Goal: Task Accomplishment & Management: Manage account settings

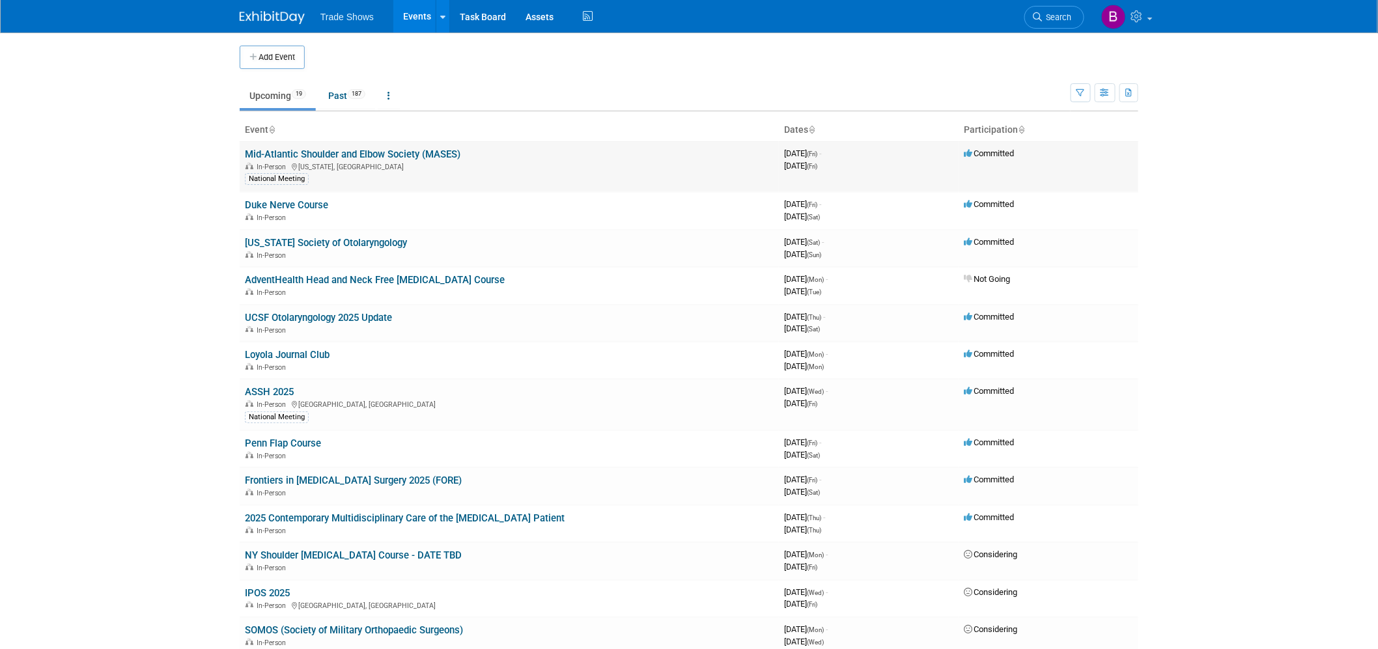
click at [333, 150] on link "Mid-Atlantic Shoulder and Elbow Society (MASES)" at bounding box center [353, 154] width 216 height 12
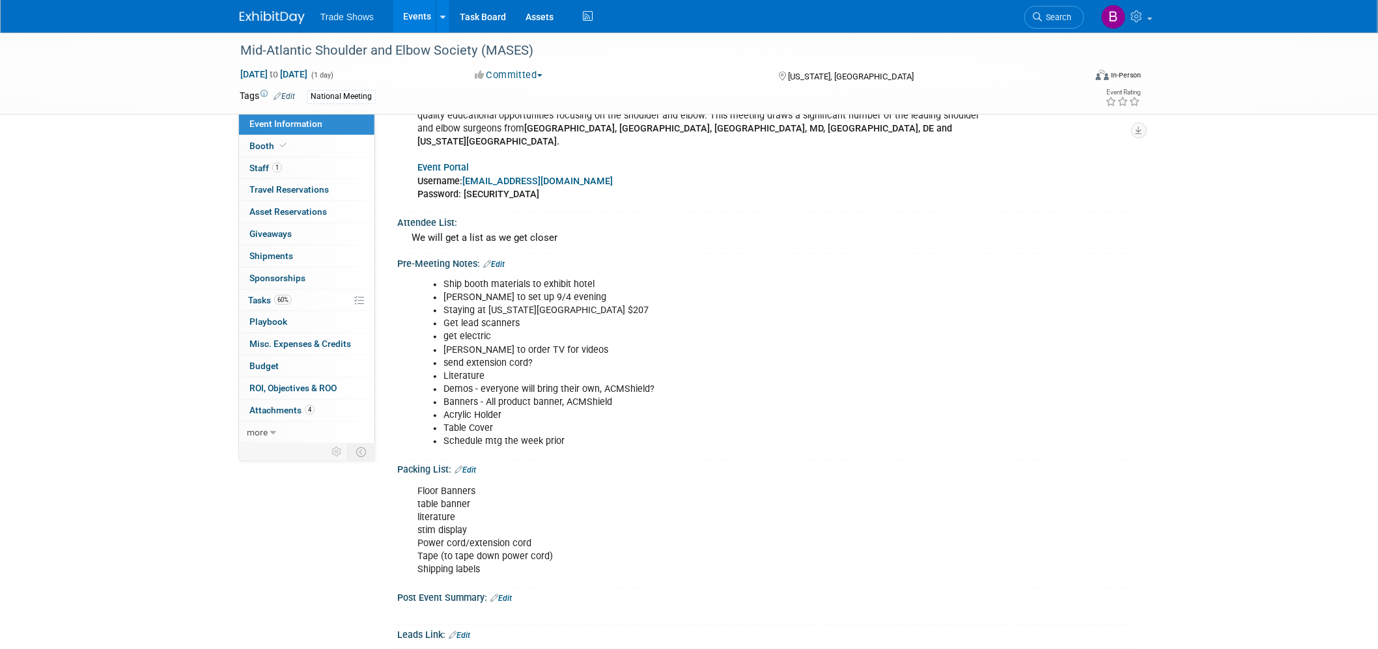
scroll to position [775, 0]
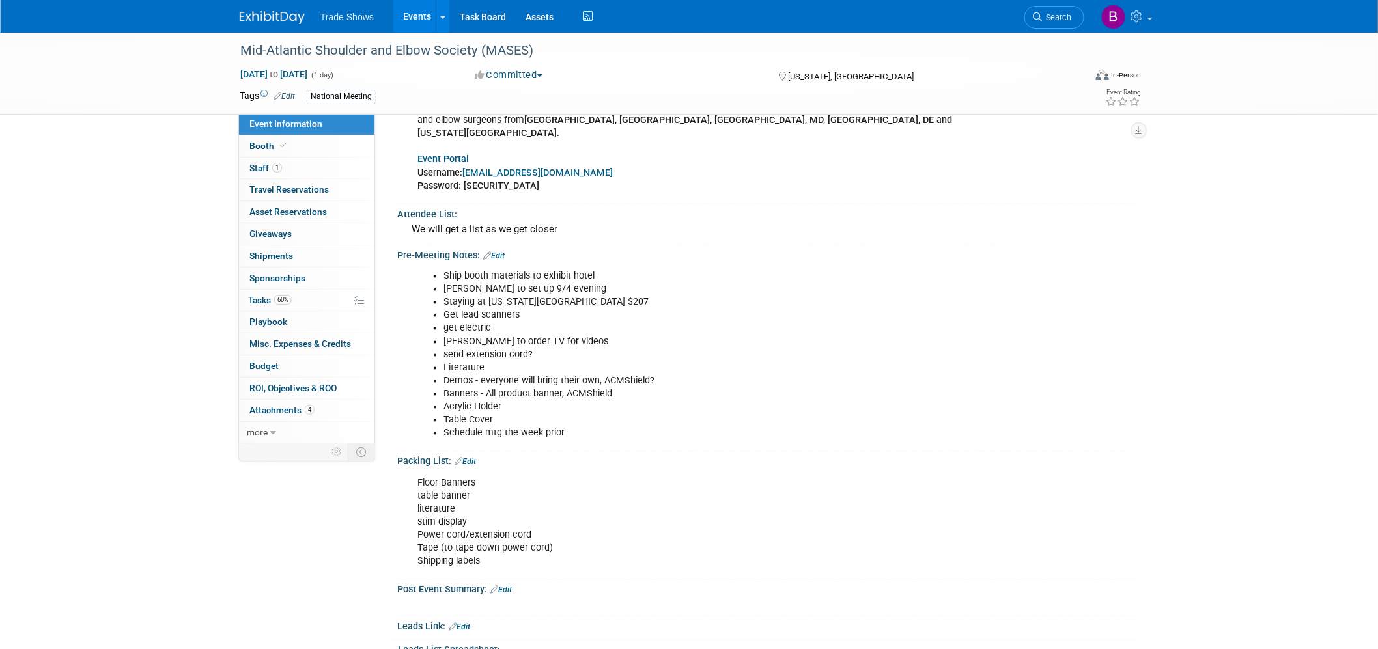
click at [470, 458] on link "Edit" at bounding box center [465, 462] width 21 height 9
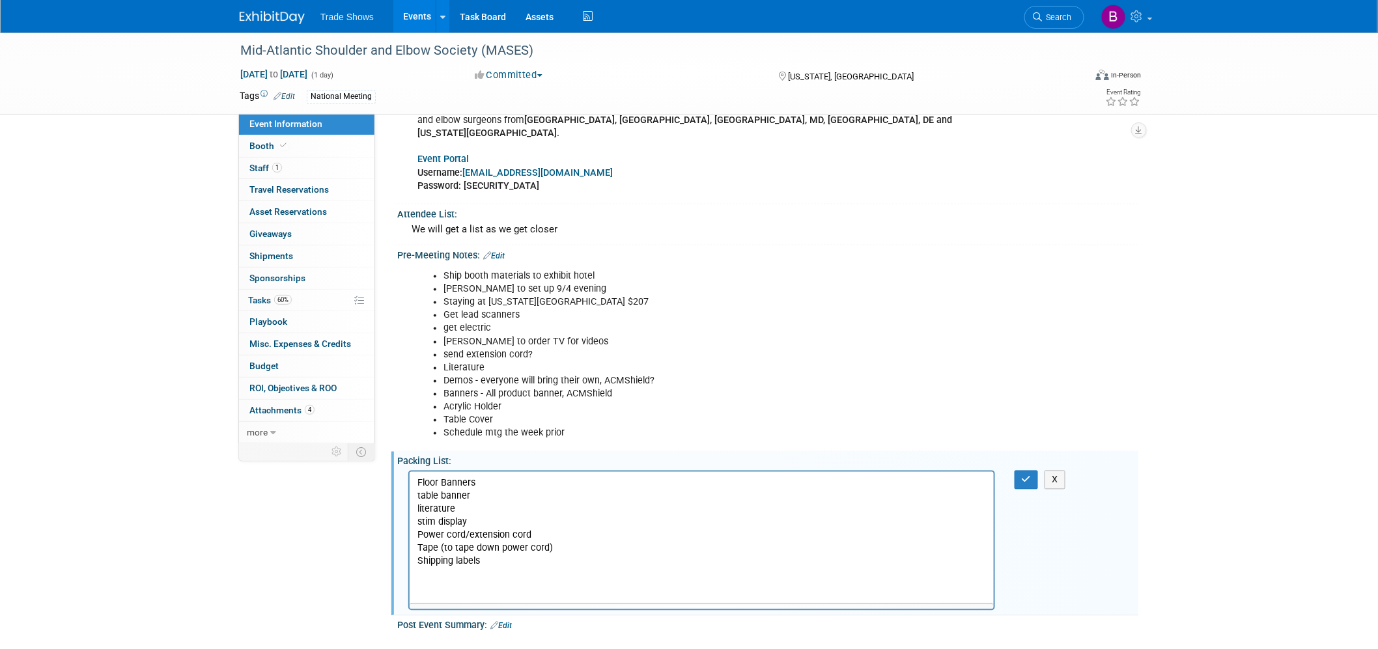
scroll to position [0, 0]
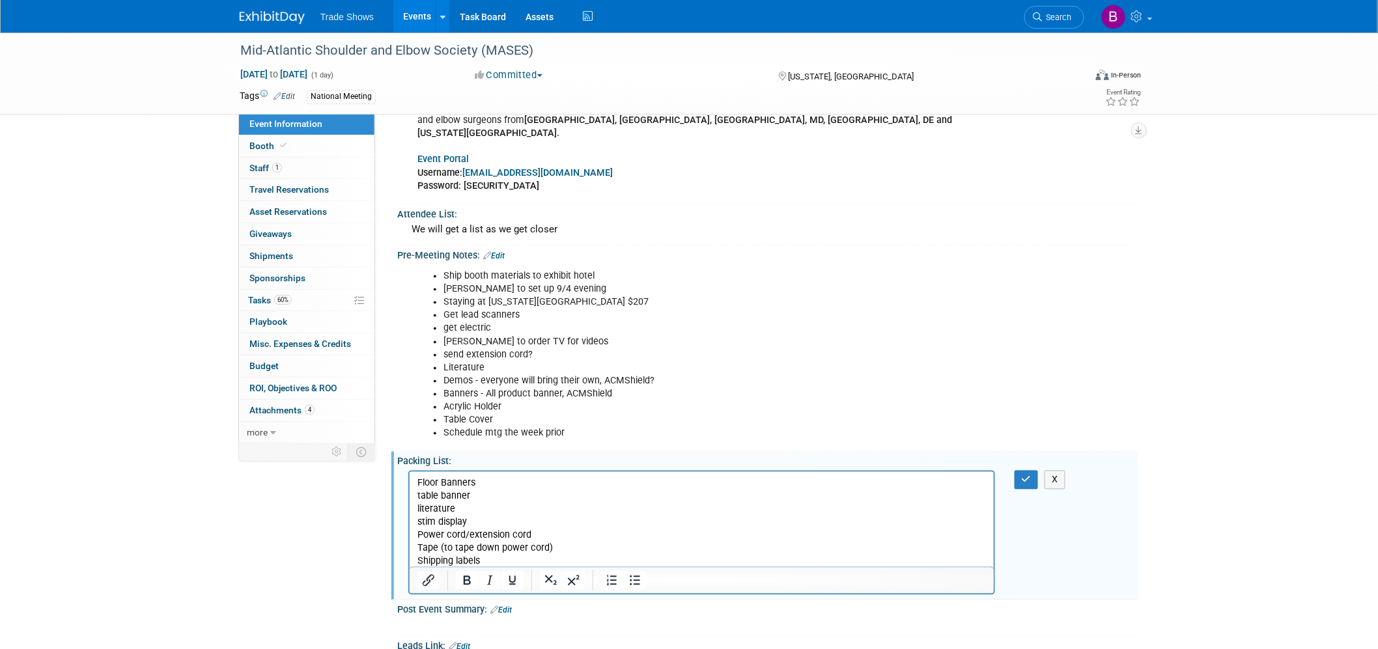
click at [502, 563] on p "Floor Banners table banner literature stim display Power cord/extension cord Ta…" at bounding box center [701, 523] width 569 height 92
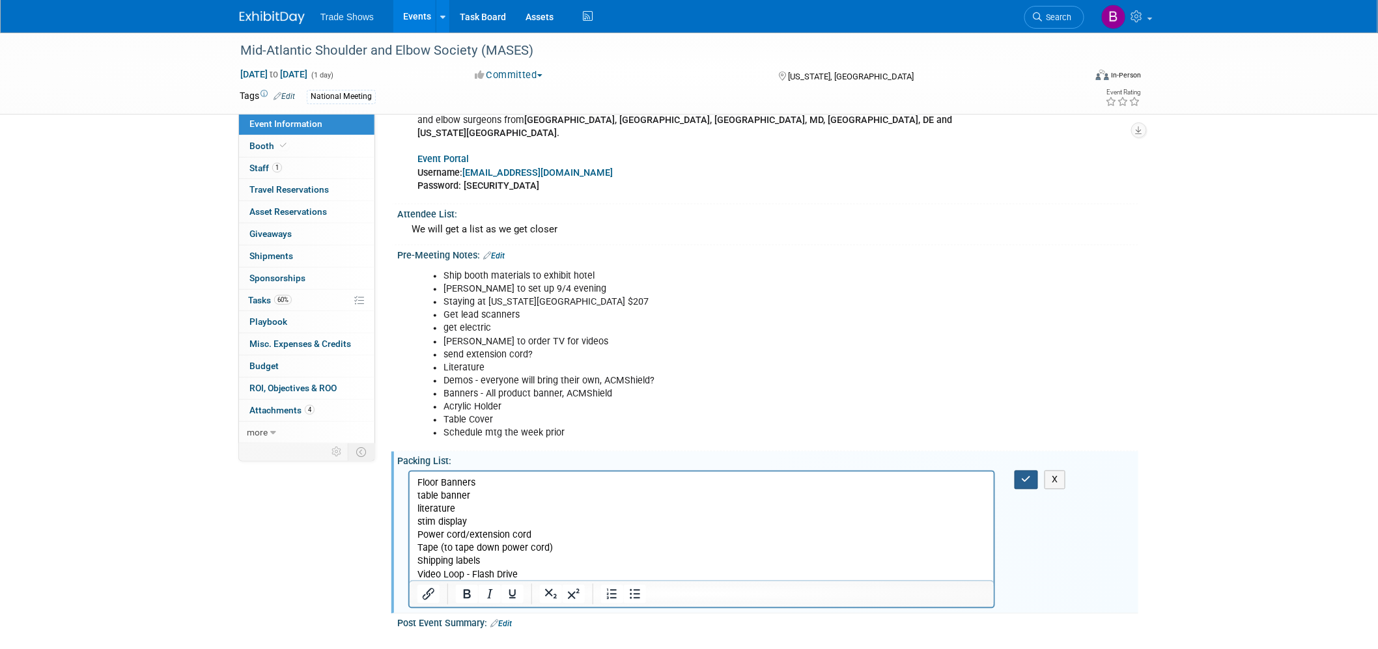
click at [1034, 471] on button "button" at bounding box center [1027, 480] width 24 height 19
